Goal: Information Seeking & Learning: Understand process/instructions

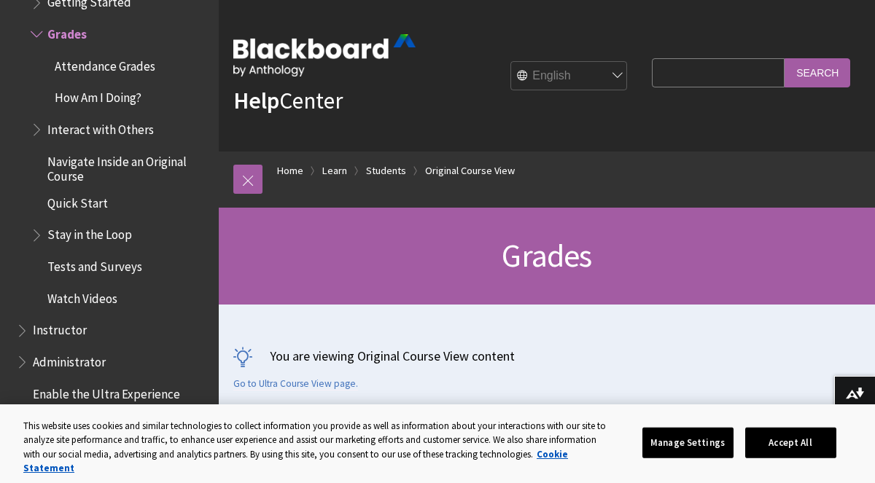
click at [128, 68] on span "Attendance Grades" at bounding box center [105, 64] width 101 height 20
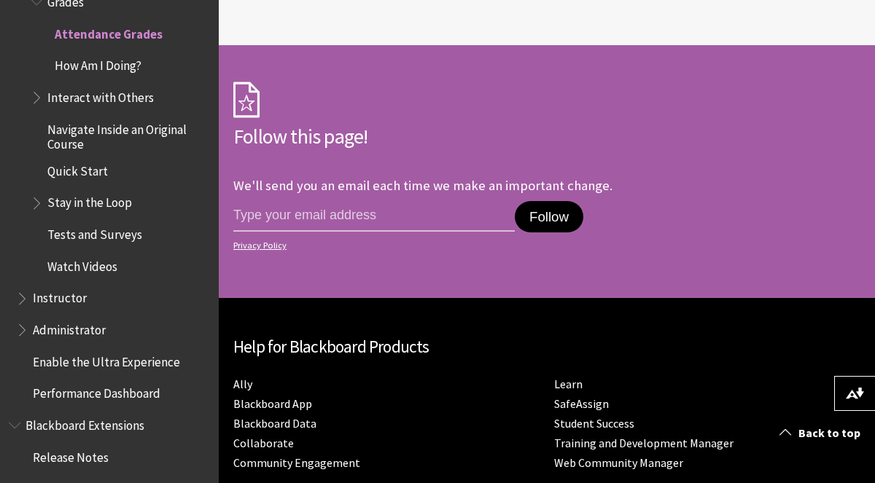
scroll to position [1991, 0]
click at [381, 201] on input "email address" at bounding box center [373, 216] width 281 height 31
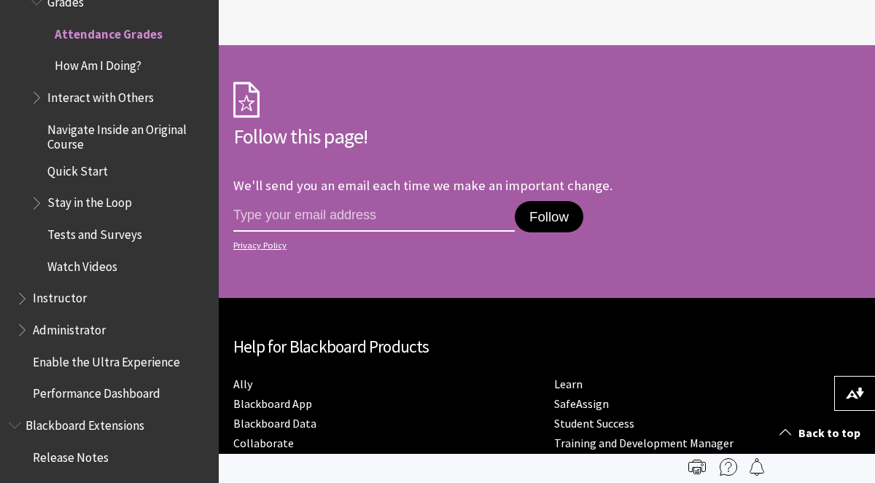
scroll to position [0, 0]
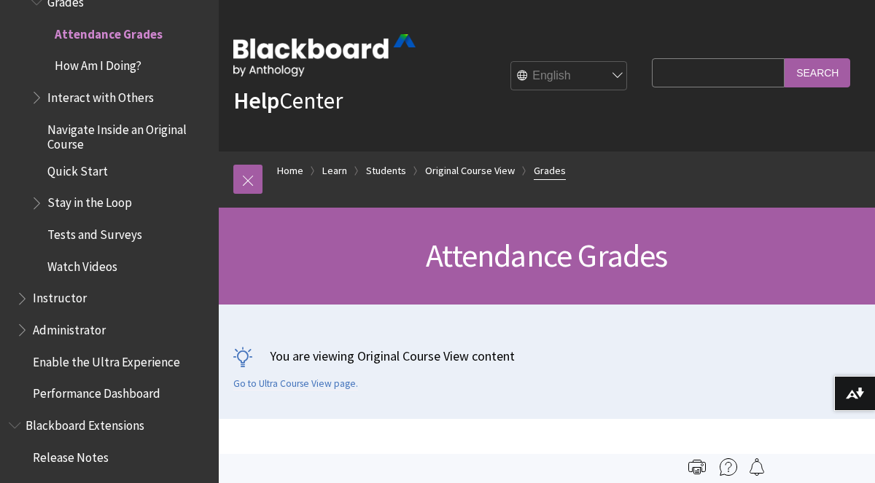
click at [555, 174] on link "Grades" at bounding box center [550, 171] width 32 height 18
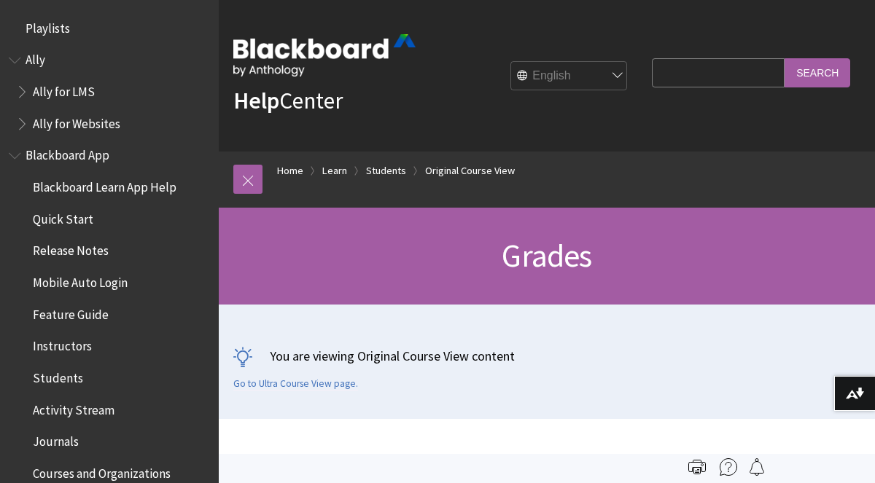
scroll to position [1977, 0]
